Goal: Check status

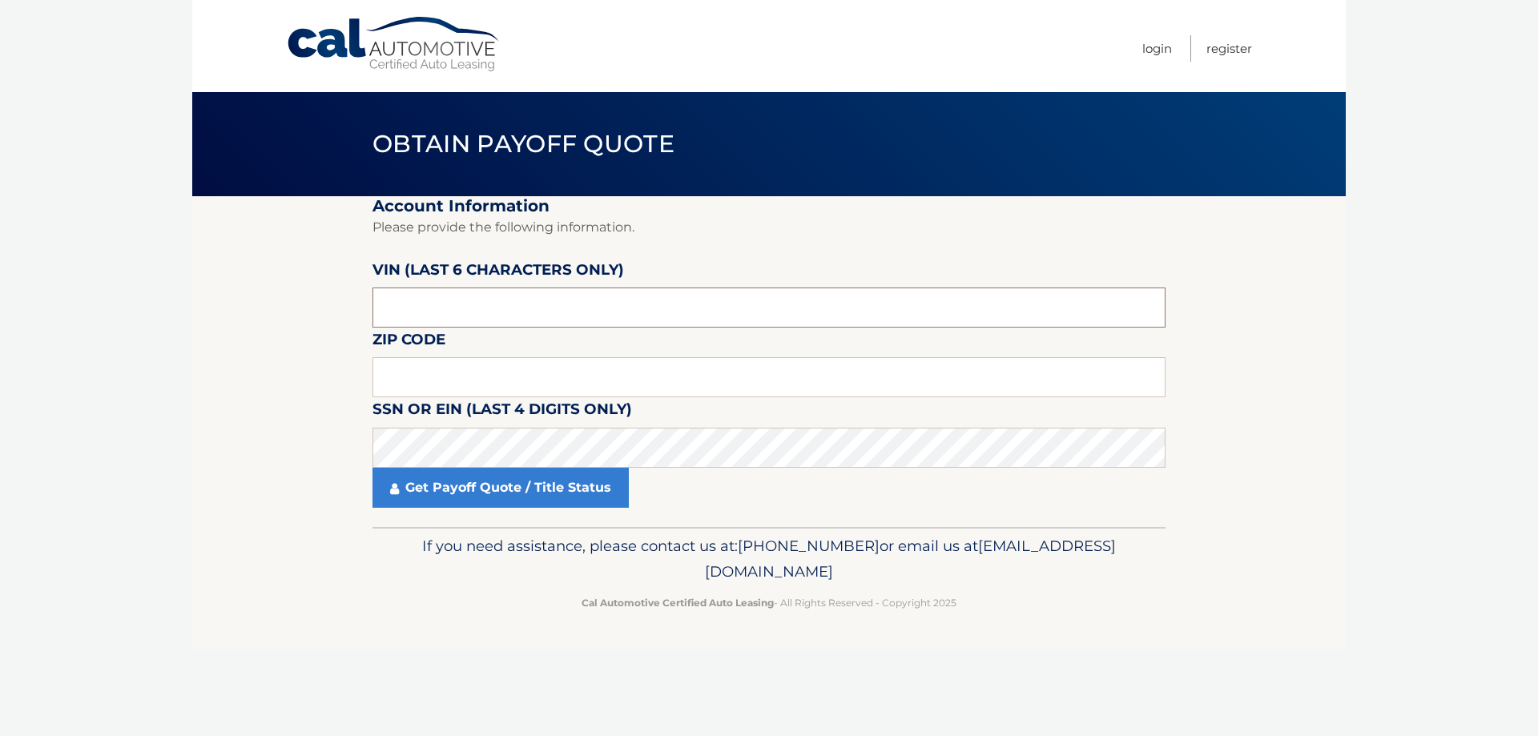
click at [583, 305] on input "text" at bounding box center [769, 308] width 793 height 40
type input "195735"
type input "10552"
click at [461, 494] on link "Get Payoff Quote / Title Status" at bounding box center [501, 488] width 256 height 40
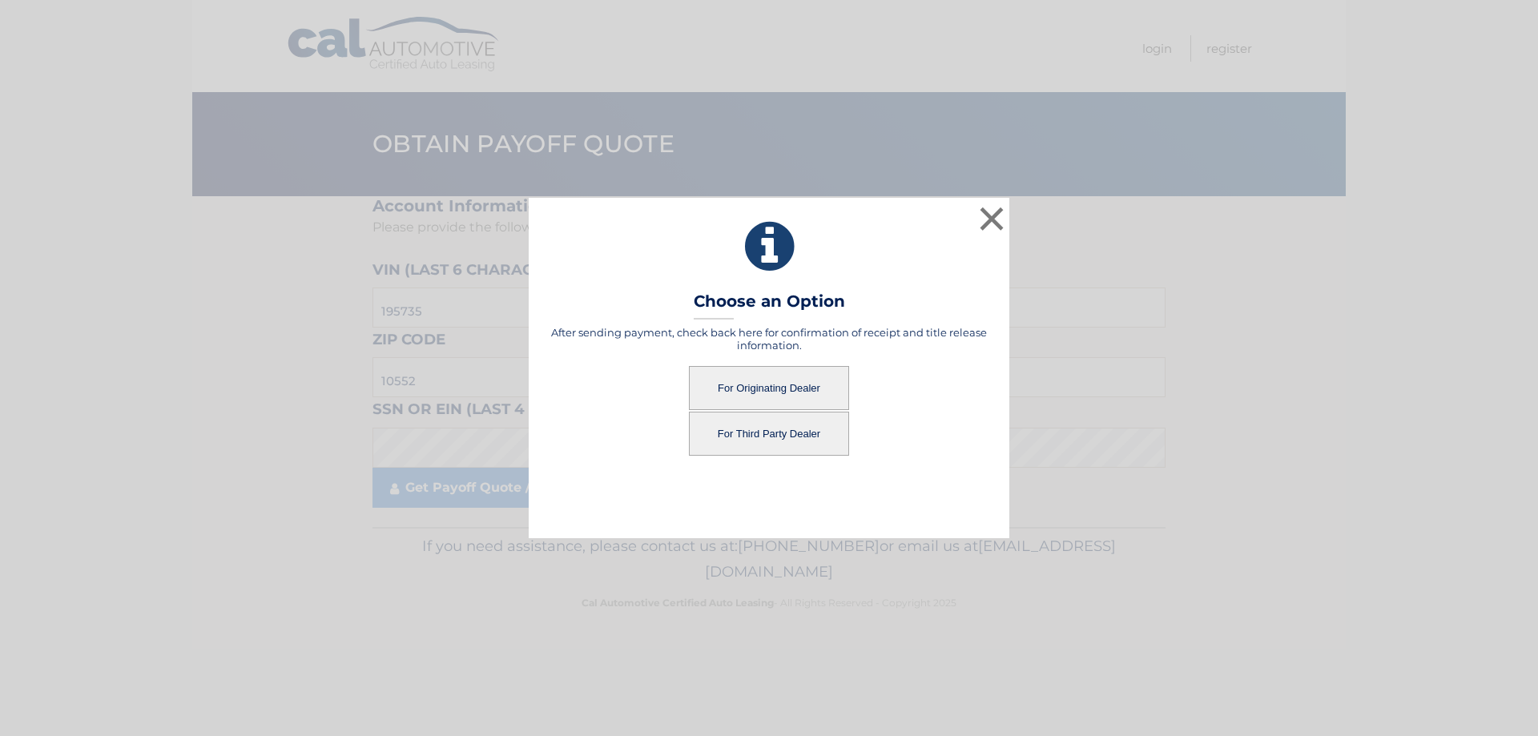
click at [764, 441] on button "For Third Party Dealer" at bounding box center [769, 434] width 160 height 44
click at [756, 427] on button "For Third Party Dealer" at bounding box center [769, 434] width 160 height 44
click at [756, 426] on button "For Third Party Dealer" at bounding box center [769, 434] width 160 height 44
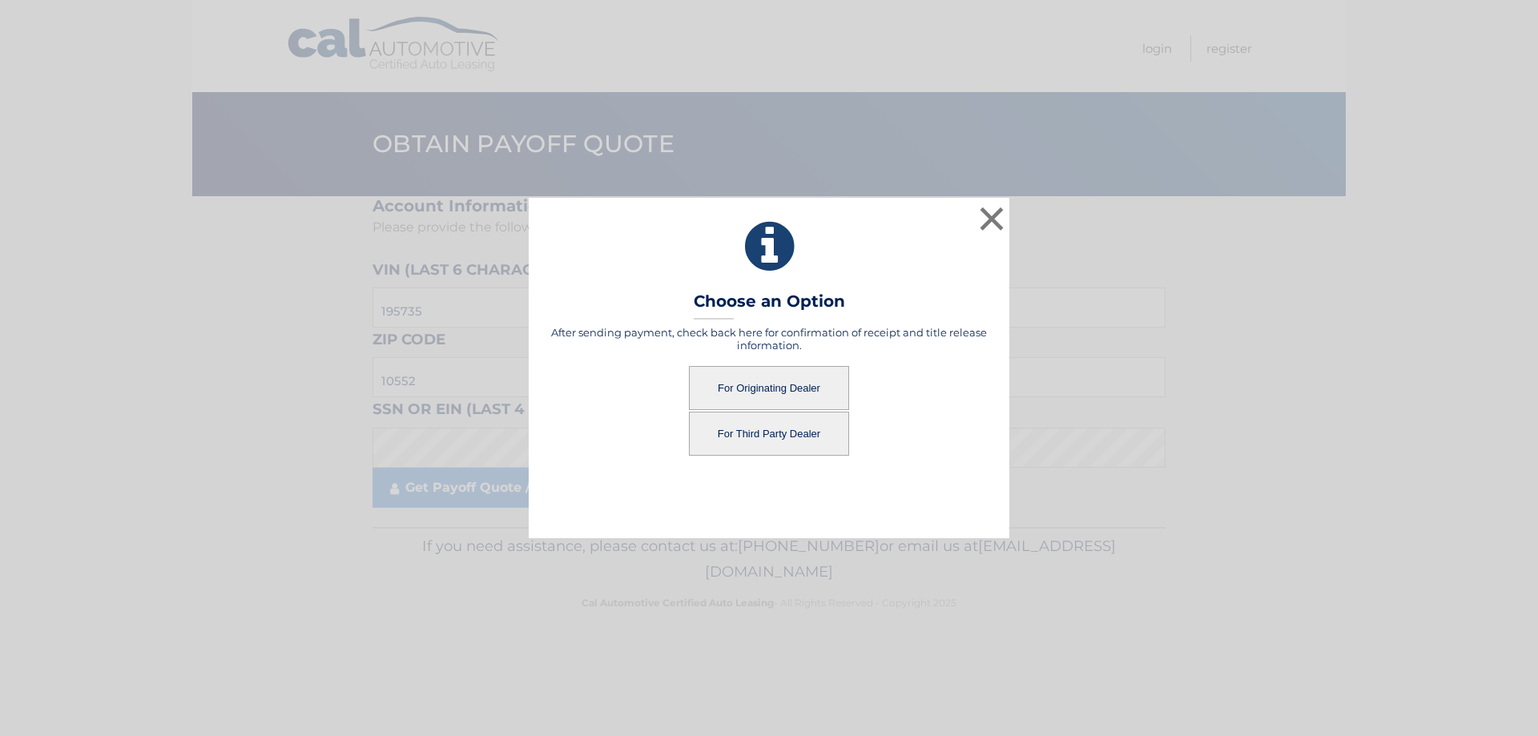
click at [756, 427] on button "For Third Party Dealer" at bounding box center [769, 434] width 160 height 44
click at [756, 428] on button "For Third Party Dealer" at bounding box center [769, 434] width 160 height 44
click at [756, 429] on button "For Third Party Dealer" at bounding box center [769, 434] width 160 height 44
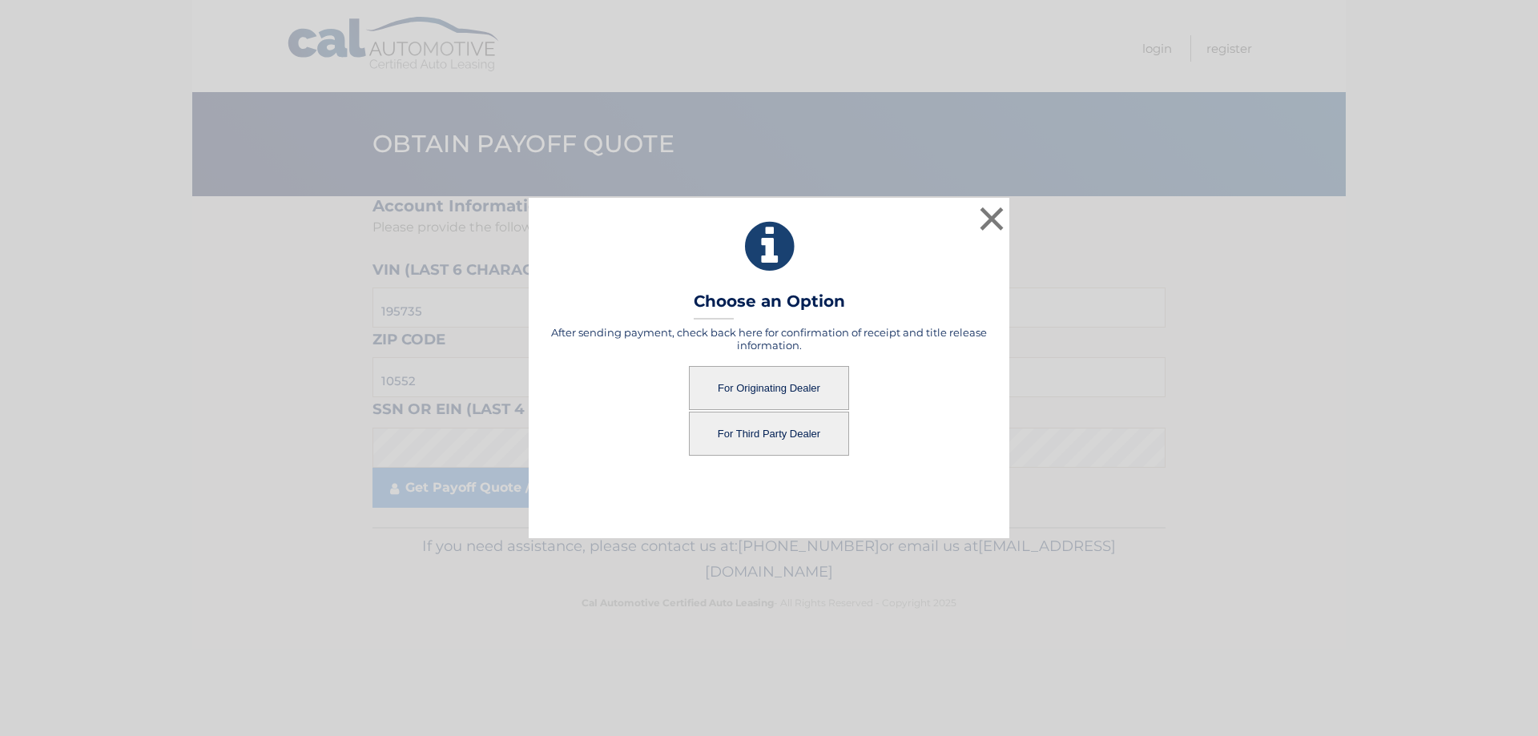
click at [787, 430] on button "For Third Party Dealer" at bounding box center [769, 434] width 160 height 44
click at [1003, 207] on button "×" at bounding box center [992, 219] width 32 height 32
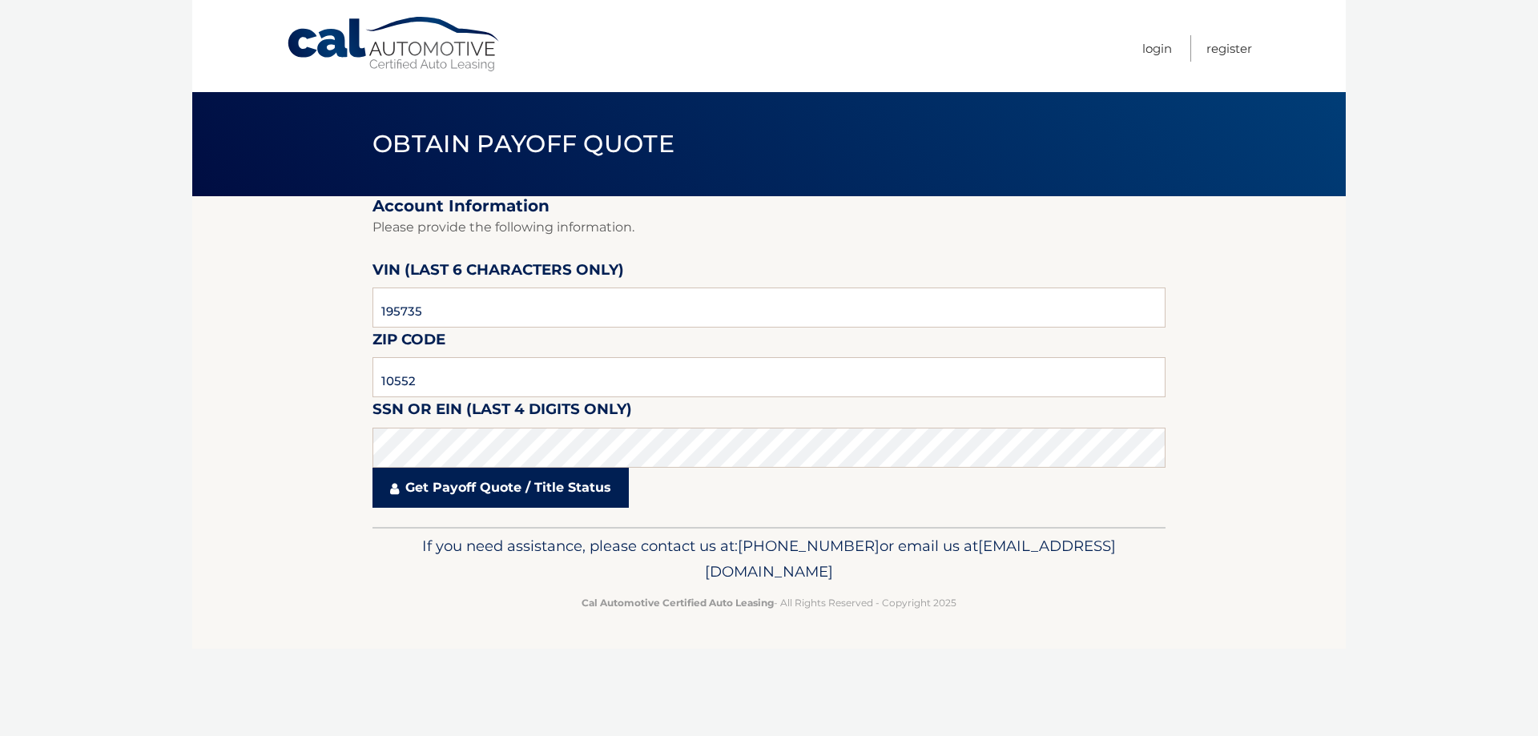
click at [524, 490] on link "Get Payoff Quote / Title Status" at bounding box center [501, 488] width 256 height 40
click at [485, 484] on link "Get Payoff Quote / Title Status" at bounding box center [501, 488] width 256 height 40
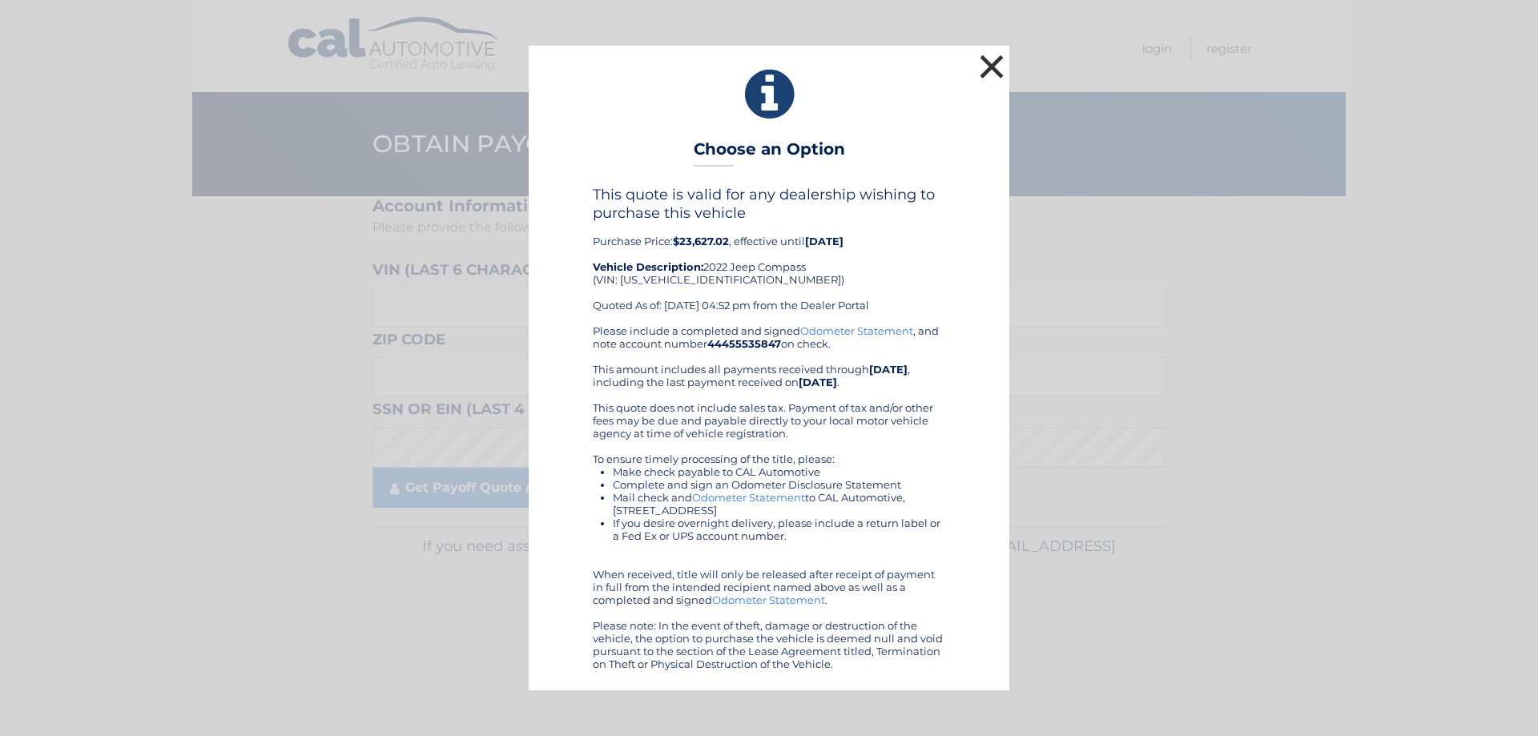
click at [995, 65] on button "×" at bounding box center [992, 66] width 32 height 32
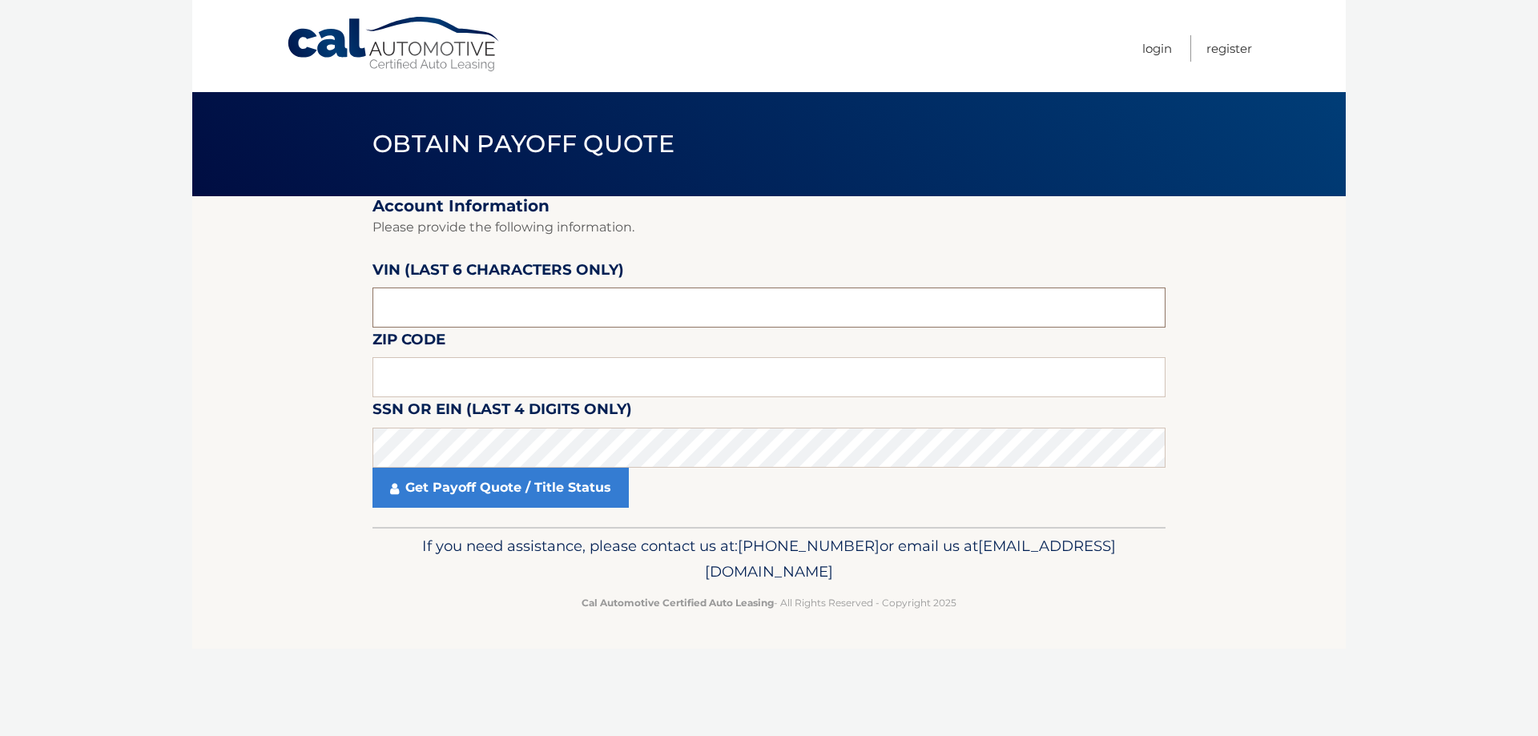
click at [426, 301] on input "text" at bounding box center [769, 308] width 793 height 40
type input "195735"
type input "10552"
click at [505, 476] on link "Get Payoff Quote / Title Status" at bounding box center [501, 488] width 256 height 40
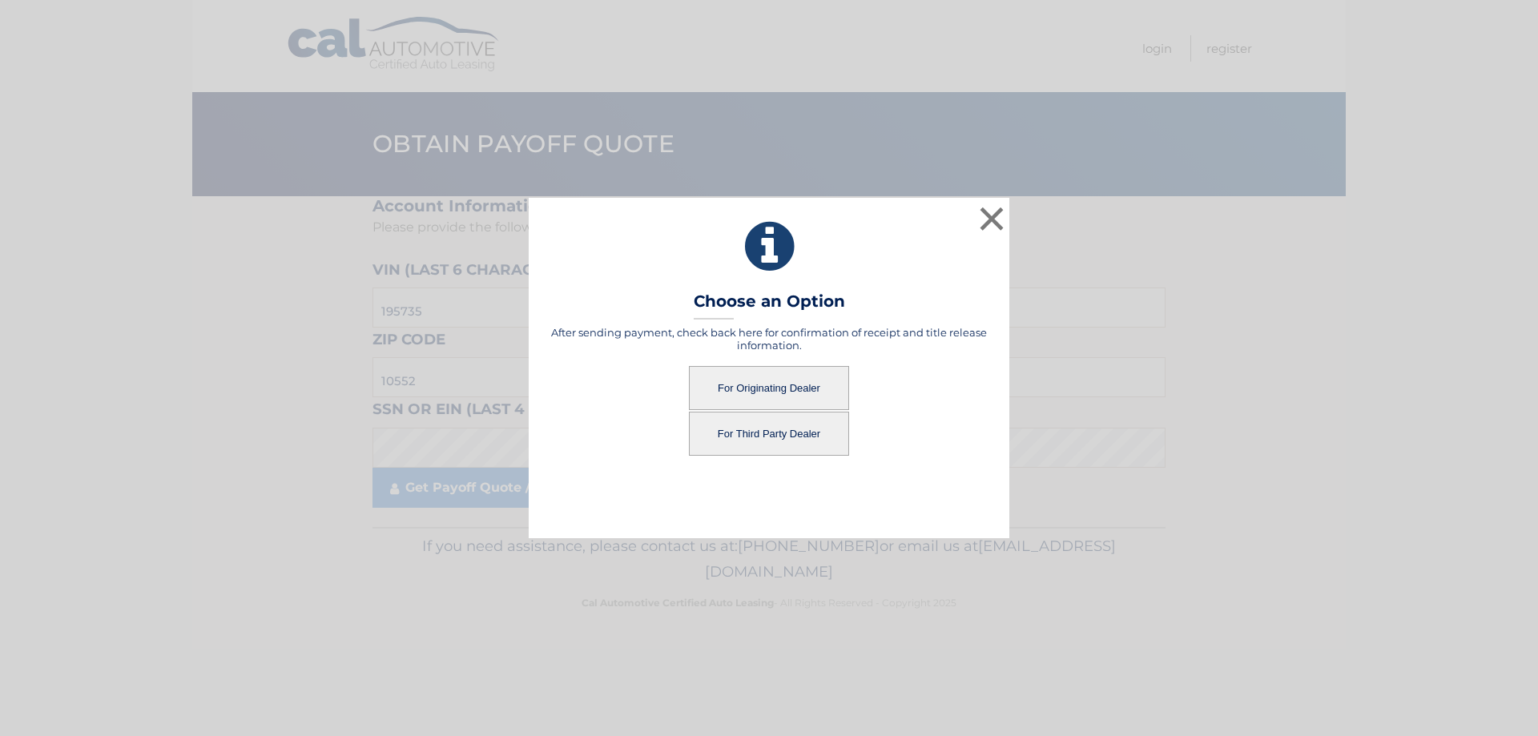
click at [787, 430] on button "For Third Party Dealer" at bounding box center [769, 434] width 160 height 44
click at [757, 428] on button "For Third Party Dealer" at bounding box center [769, 434] width 160 height 44
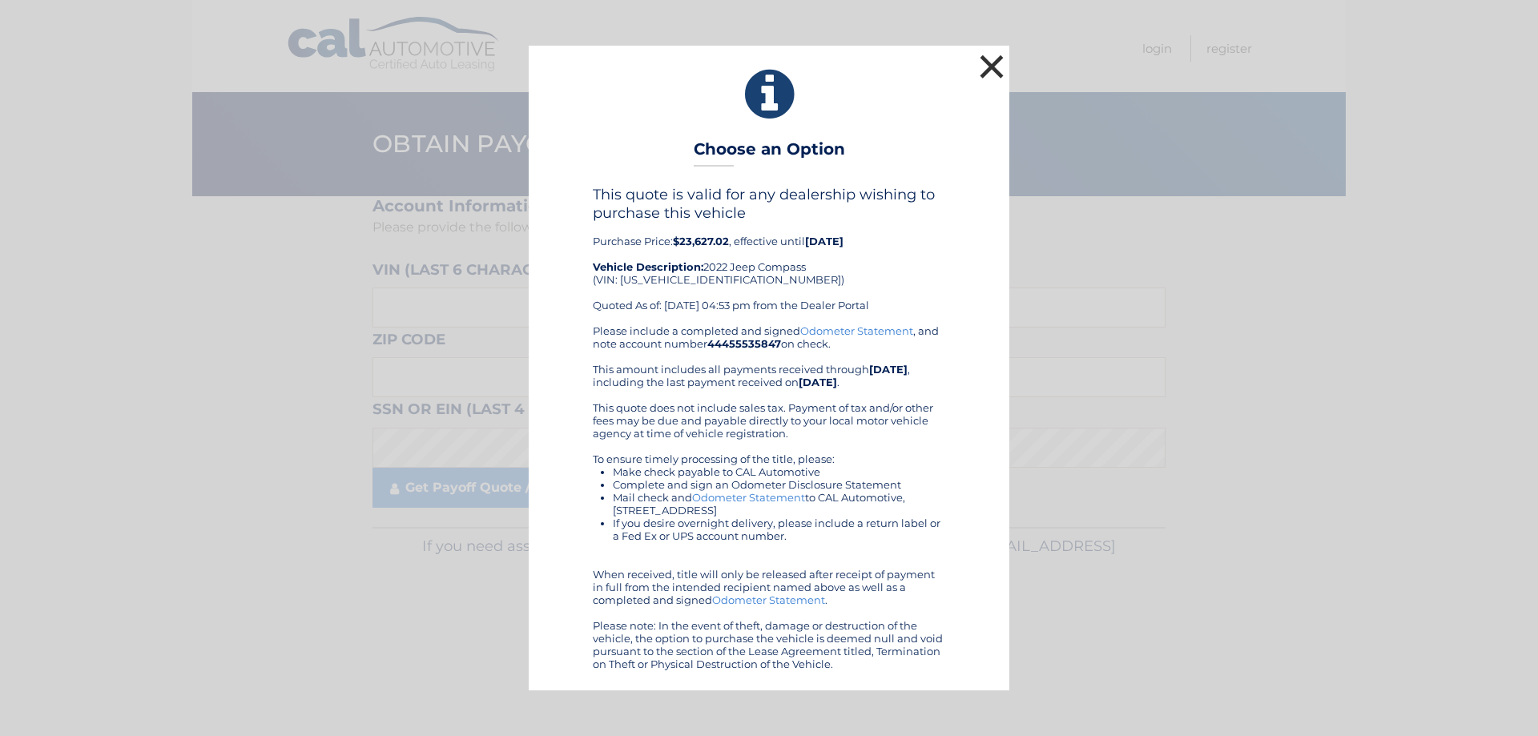
click at [997, 60] on button "×" at bounding box center [992, 66] width 32 height 32
